Goal: Task Accomplishment & Management: Use online tool/utility

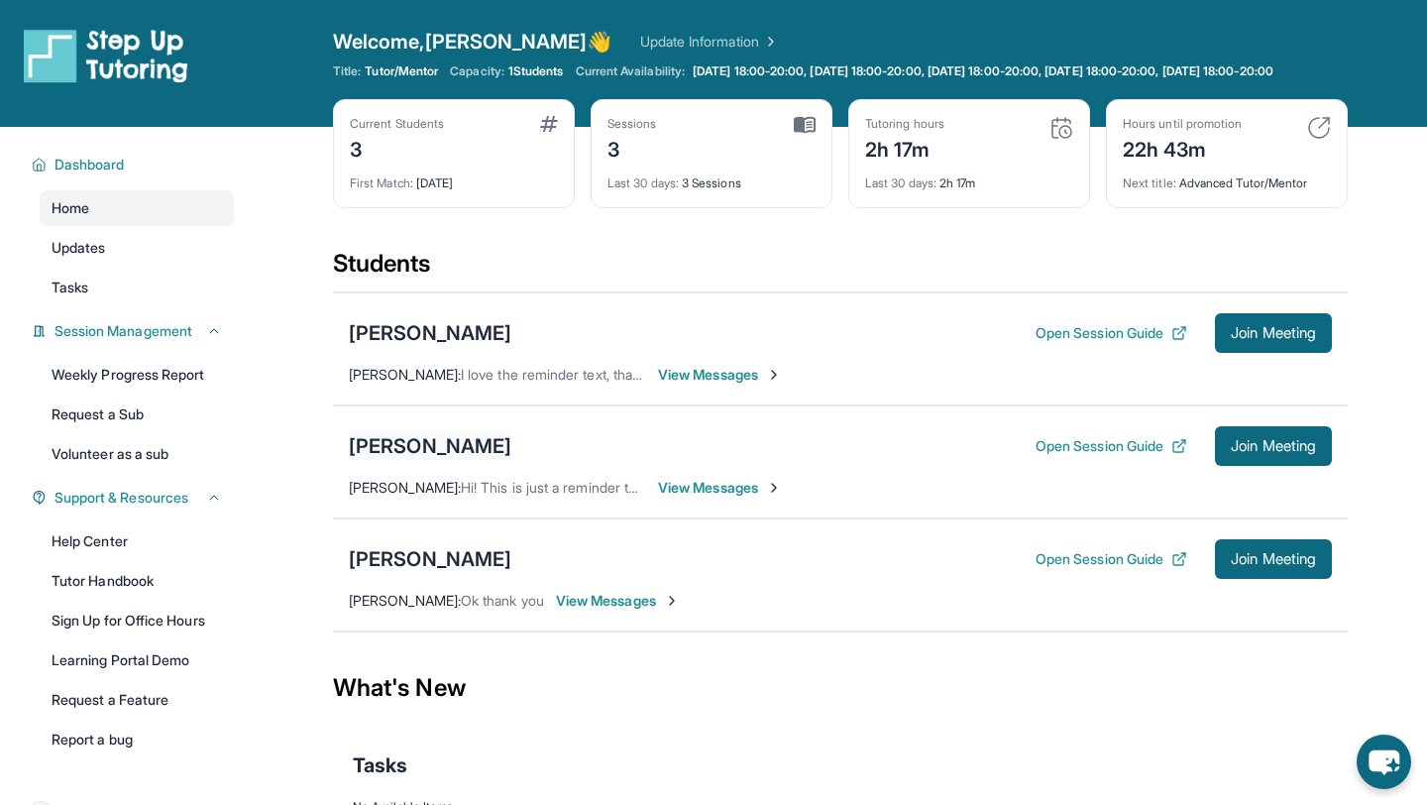
scroll to position [143, 0]
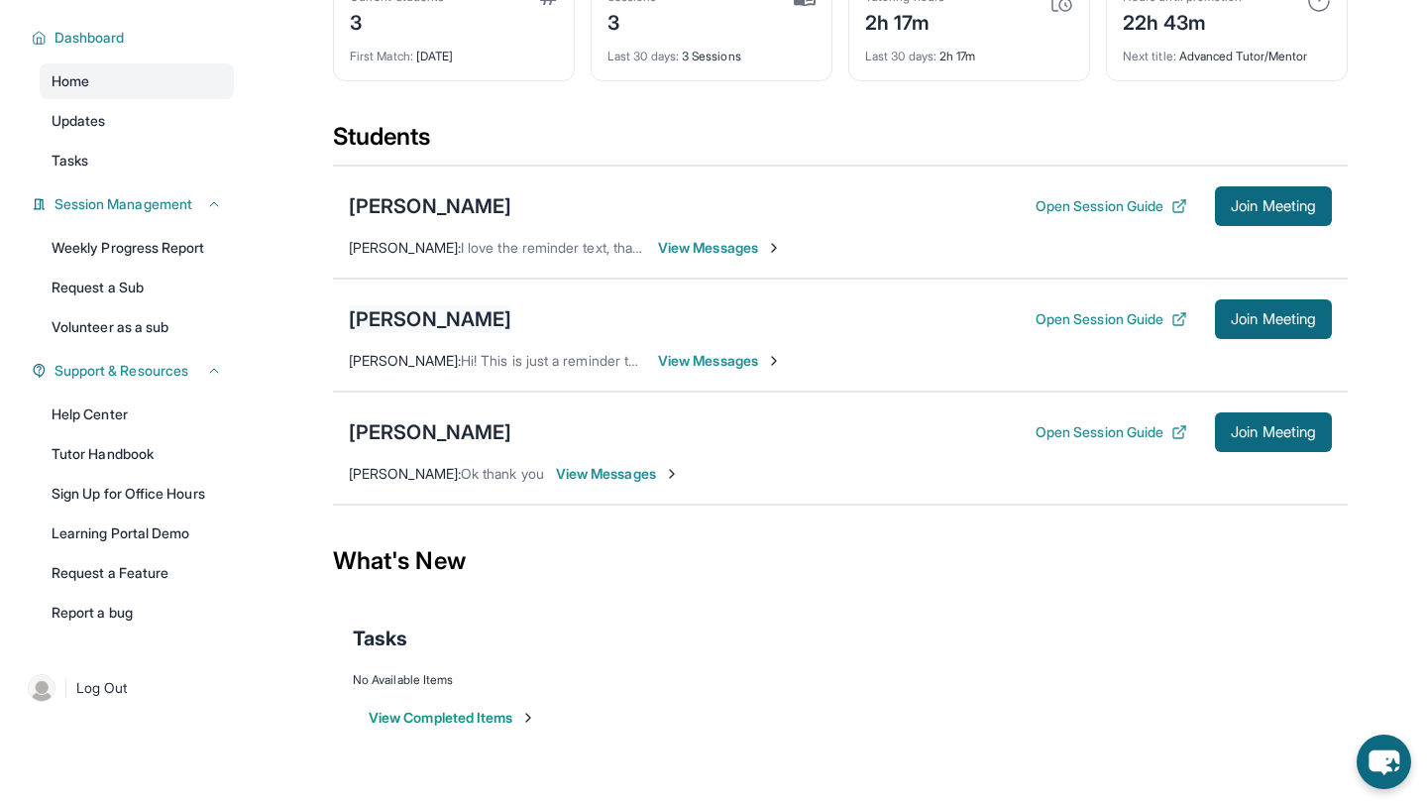
click at [457, 314] on div "[PERSON_NAME]" at bounding box center [430, 319] width 163 height 28
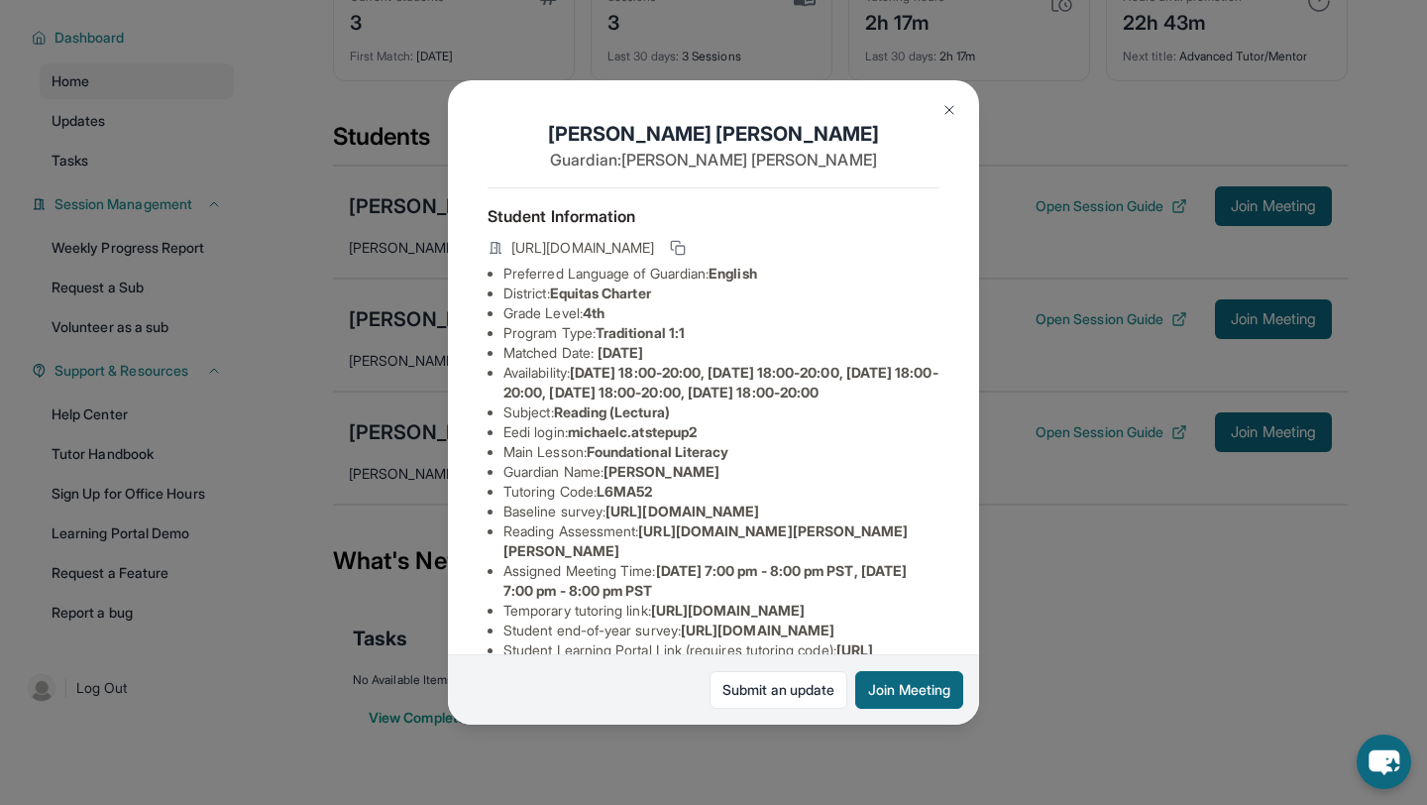
click at [948, 107] on img at bounding box center [950, 110] width 16 height 16
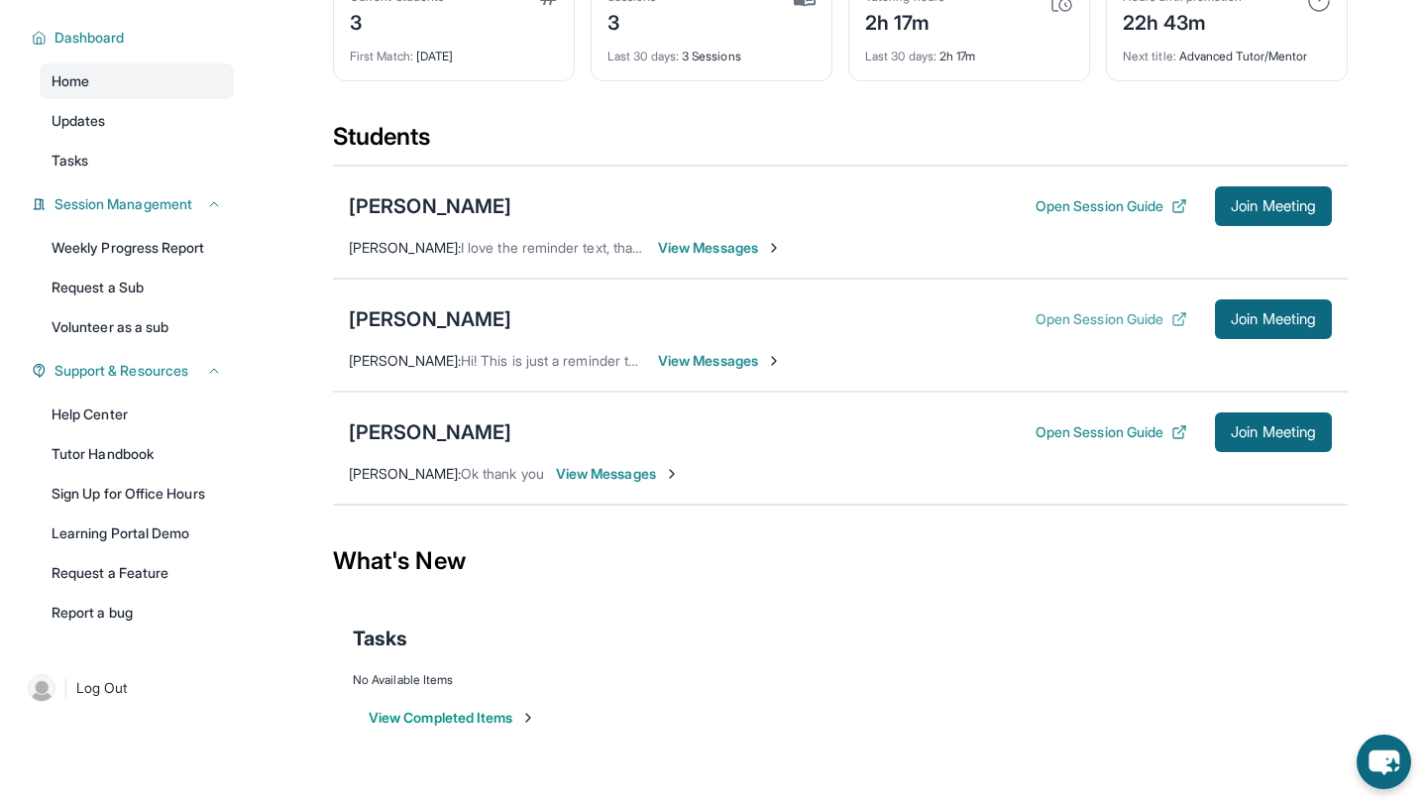
click at [1043, 319] on button "Open Session Guide" at bounding box center [1112, 319] width 152 height 20
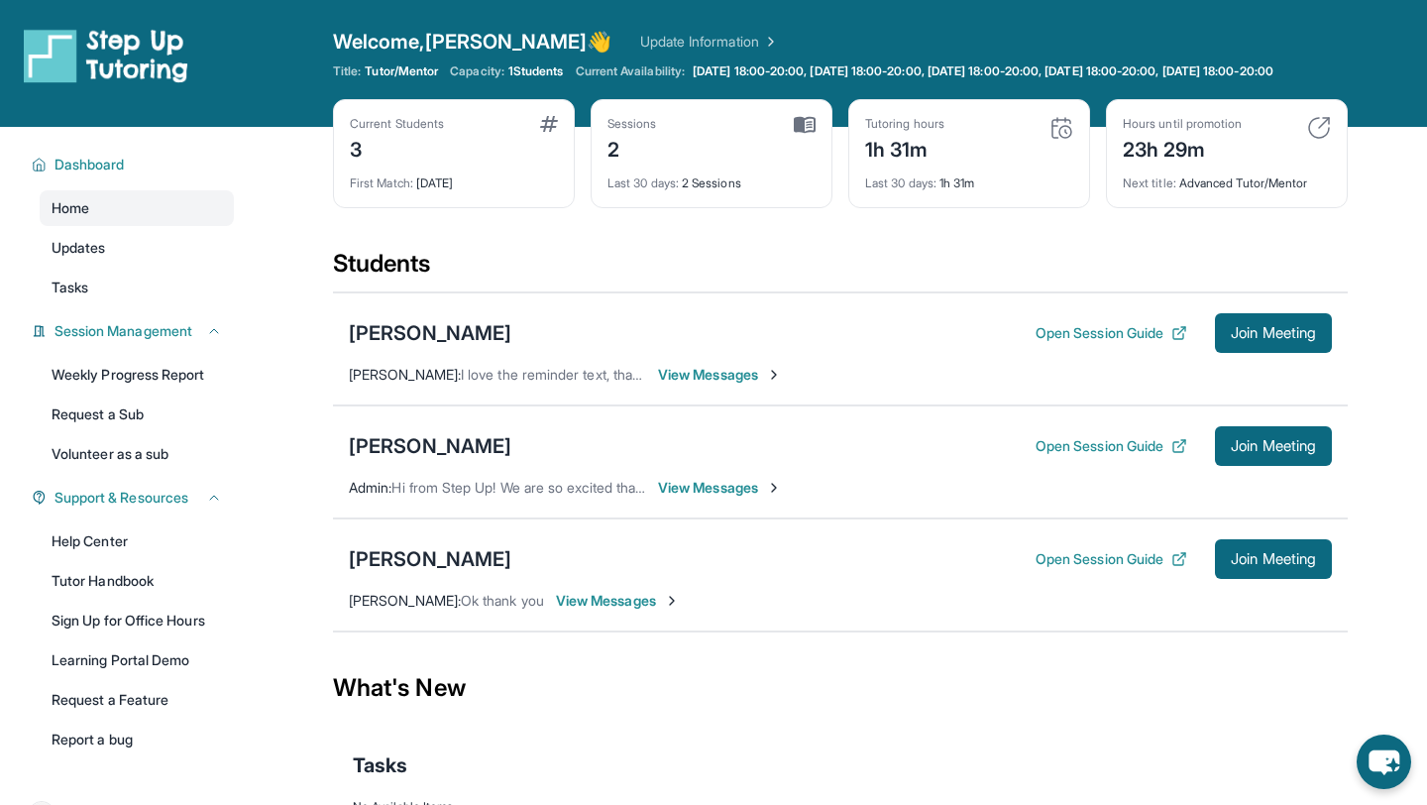
scroll to position [143, 0]
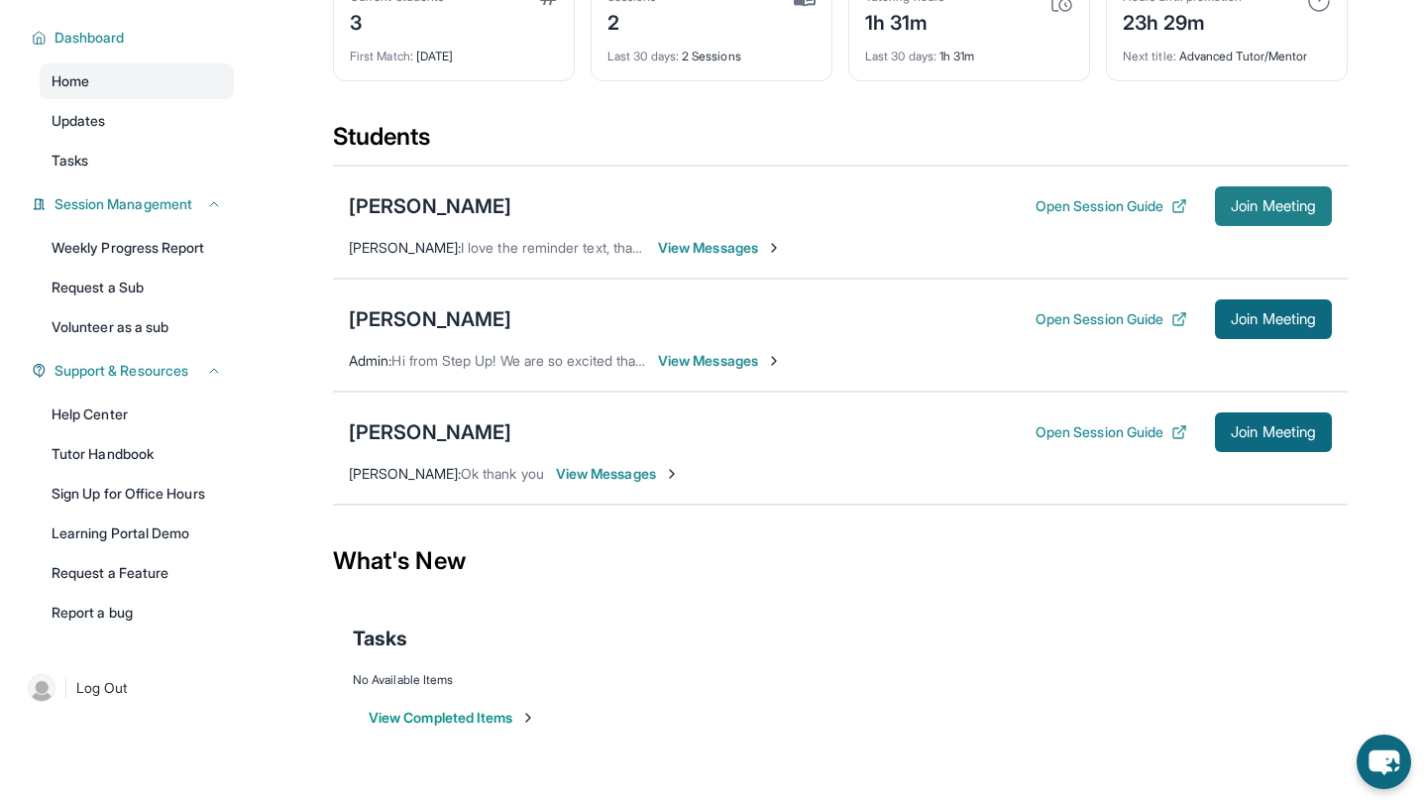
click at [1254, 209] on span "Join Meeting" at bounding box center [1273, 206] width 85 height 12
click at [1248, 206] on span "Join Meeting" at bounding box center [1273, 206] width 85 height 12
click at [1244, 200] on span "Join Meeting" at bounding box center [1273, 206] width 85 height 12
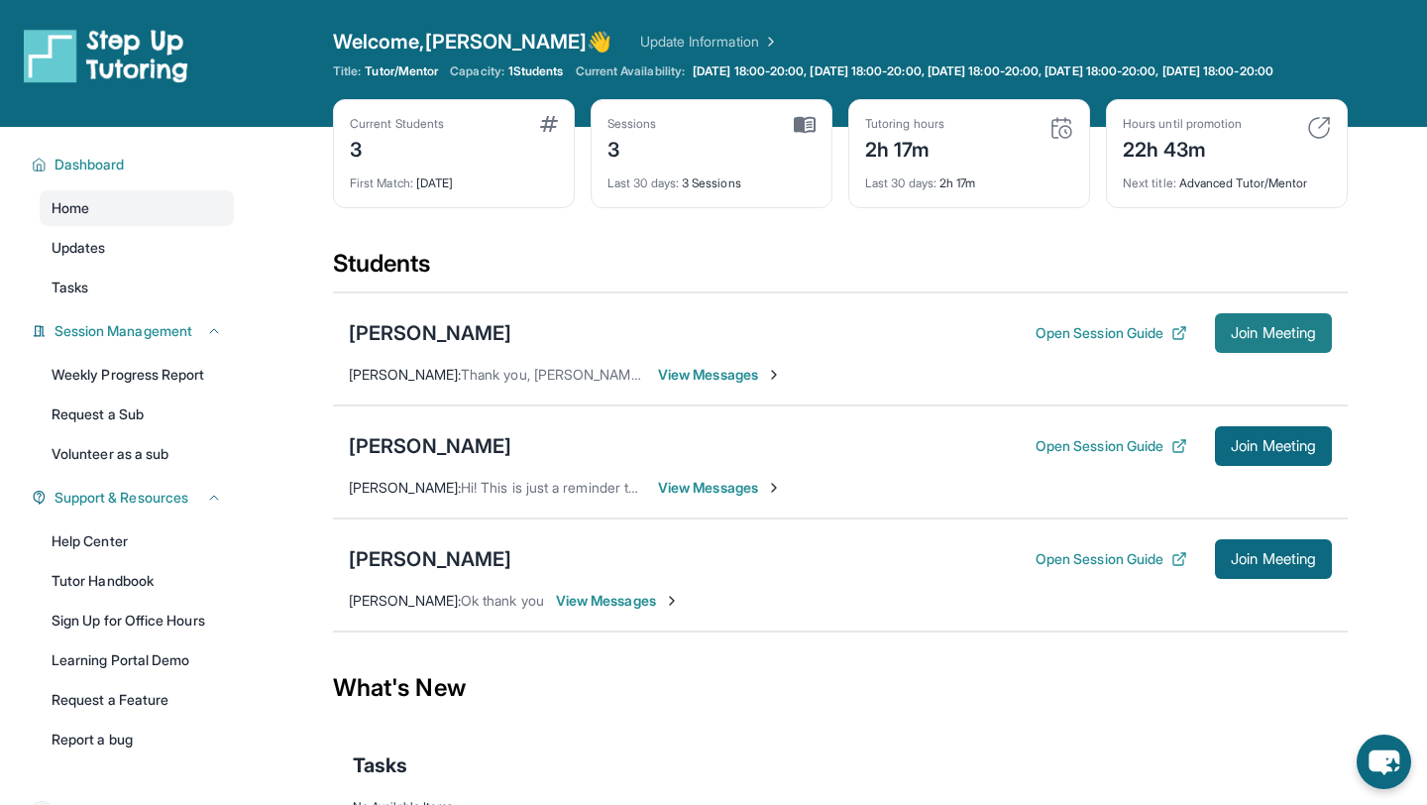
click at [1264, 353] on button "Join Meeting" at bounding box center [1273, 333] width 117 height 40
click at [1104, 343] on button "Open Session Guide" at bounding box center [1112, 333] width 152 height 20
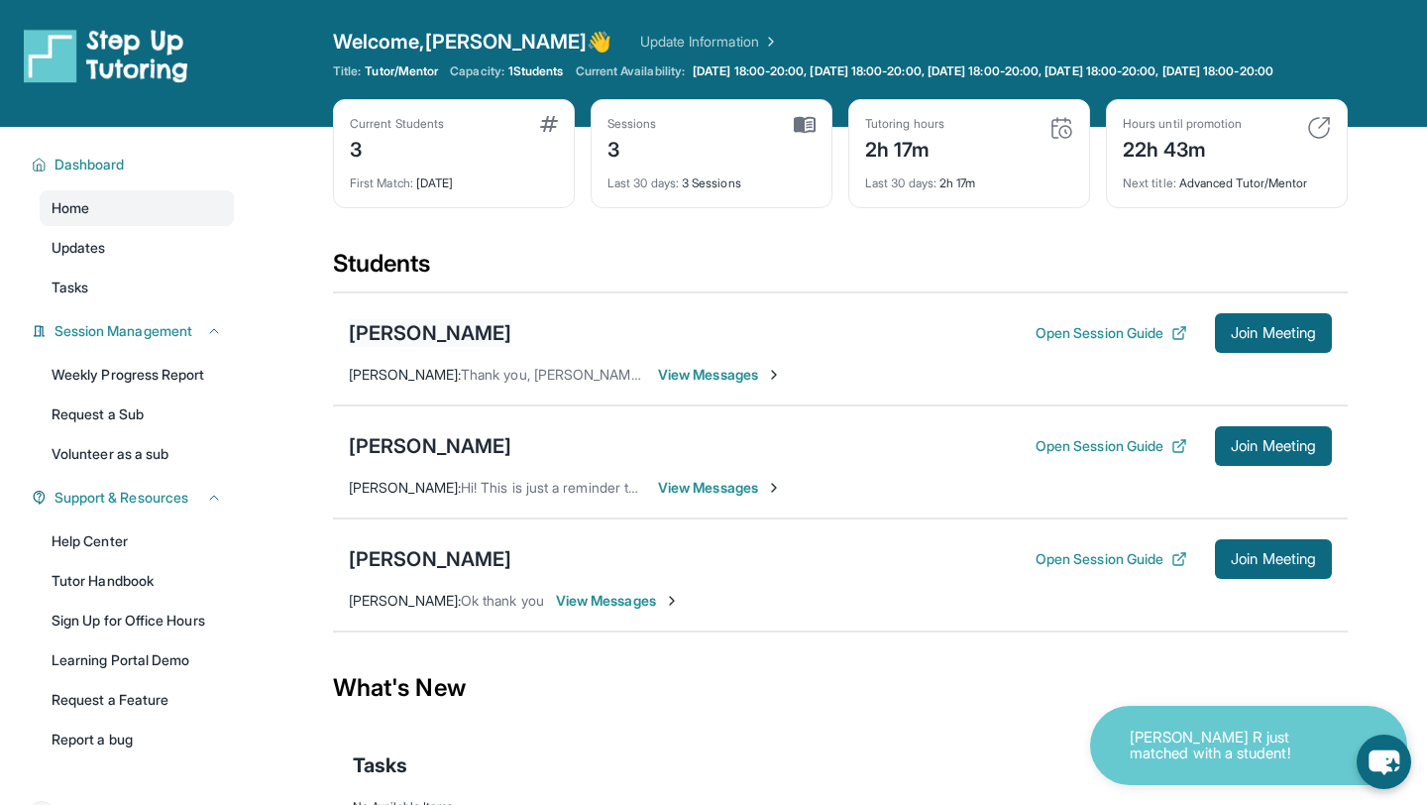
click at [393, 346] on div "Layla Ghodsi" at bounding box center [430, 333] width 163 height 28
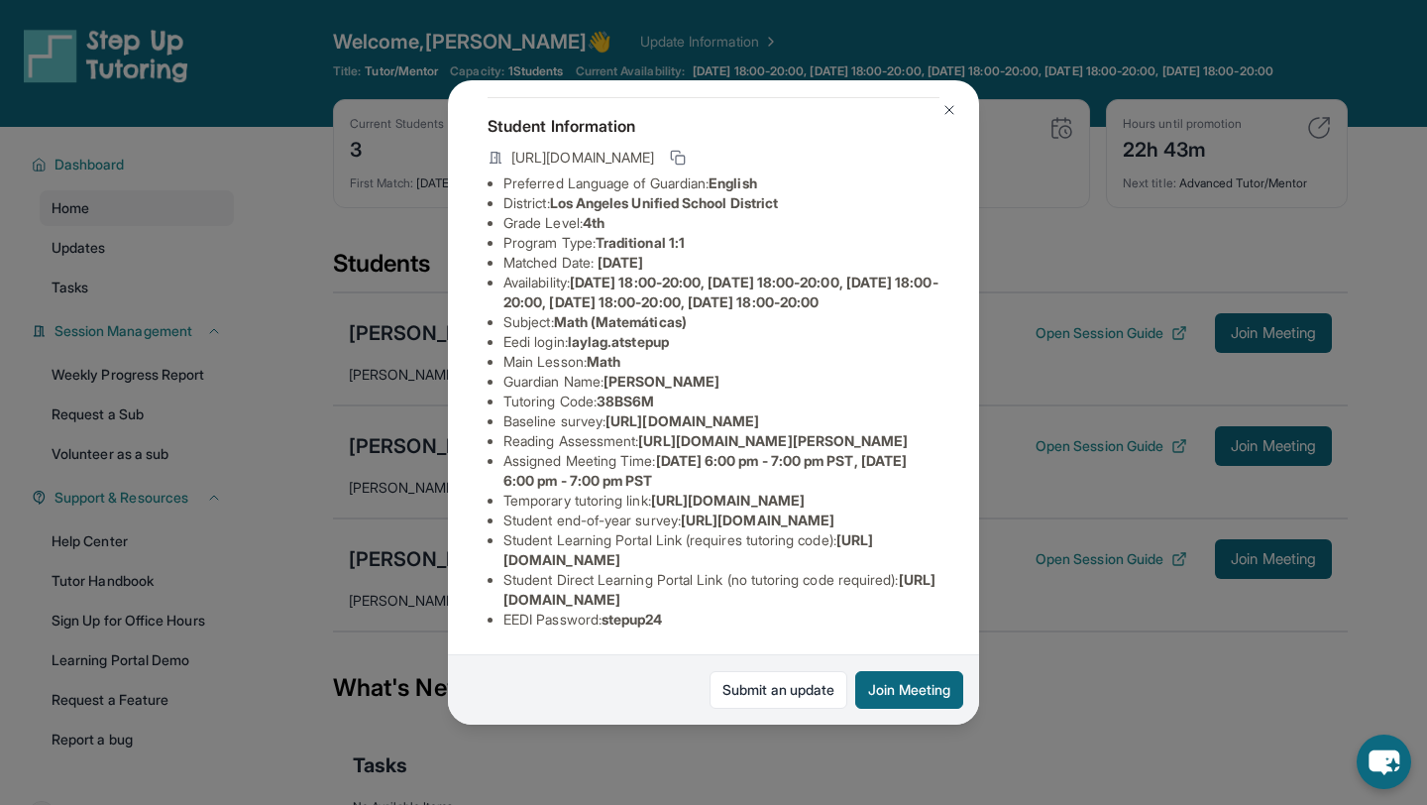
scroll to position [307, 0]
click at [715, 638] on div "Student Information https://student-portal.stepuptutoring.org/student/38BS6M Pr…" at bounding box center [714, 371] width 452 height 548
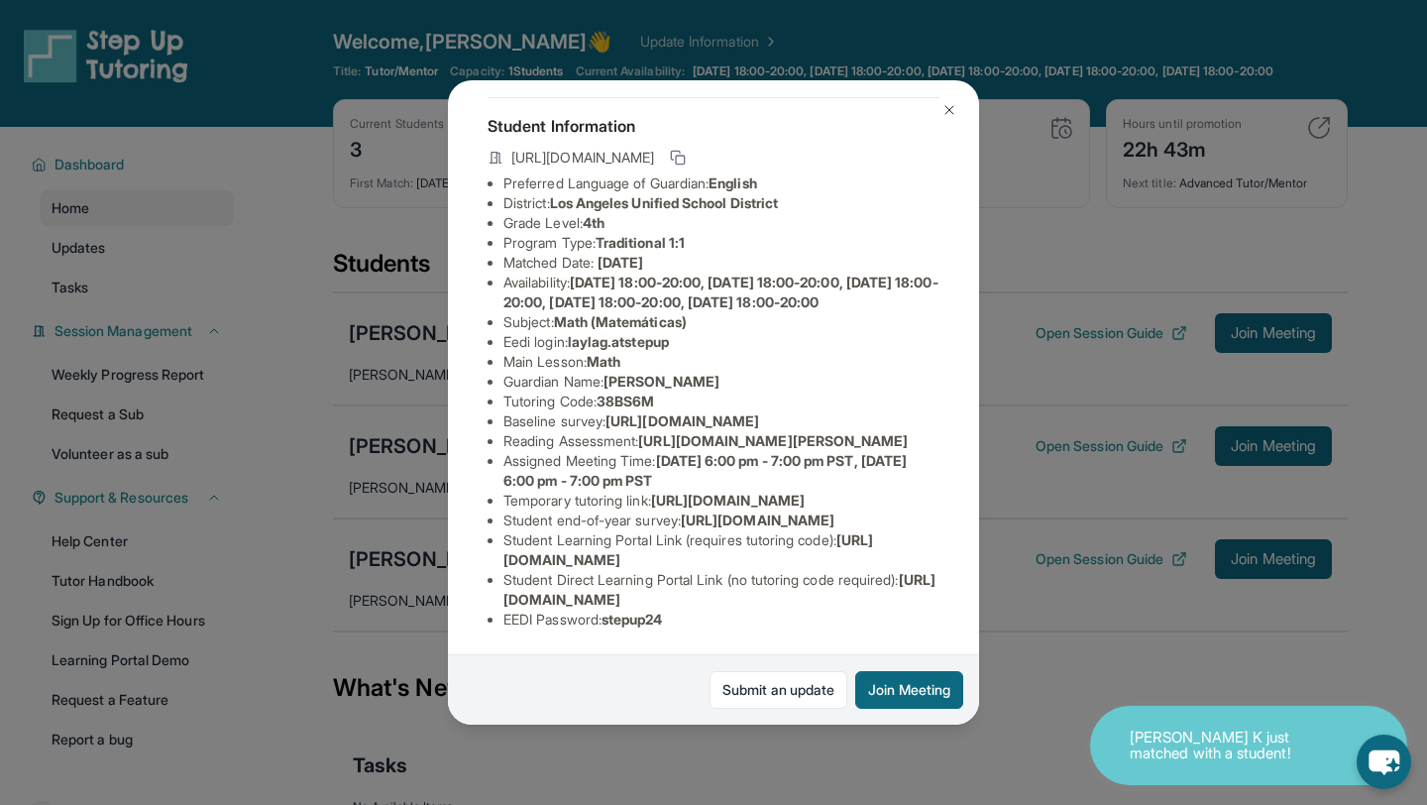
scroll to position [267, 22]
click at [948, 114] on img at bounding box center [950, 110] width 16 height 16
